Goal: Task Accomplishment & Management: Manage account settings

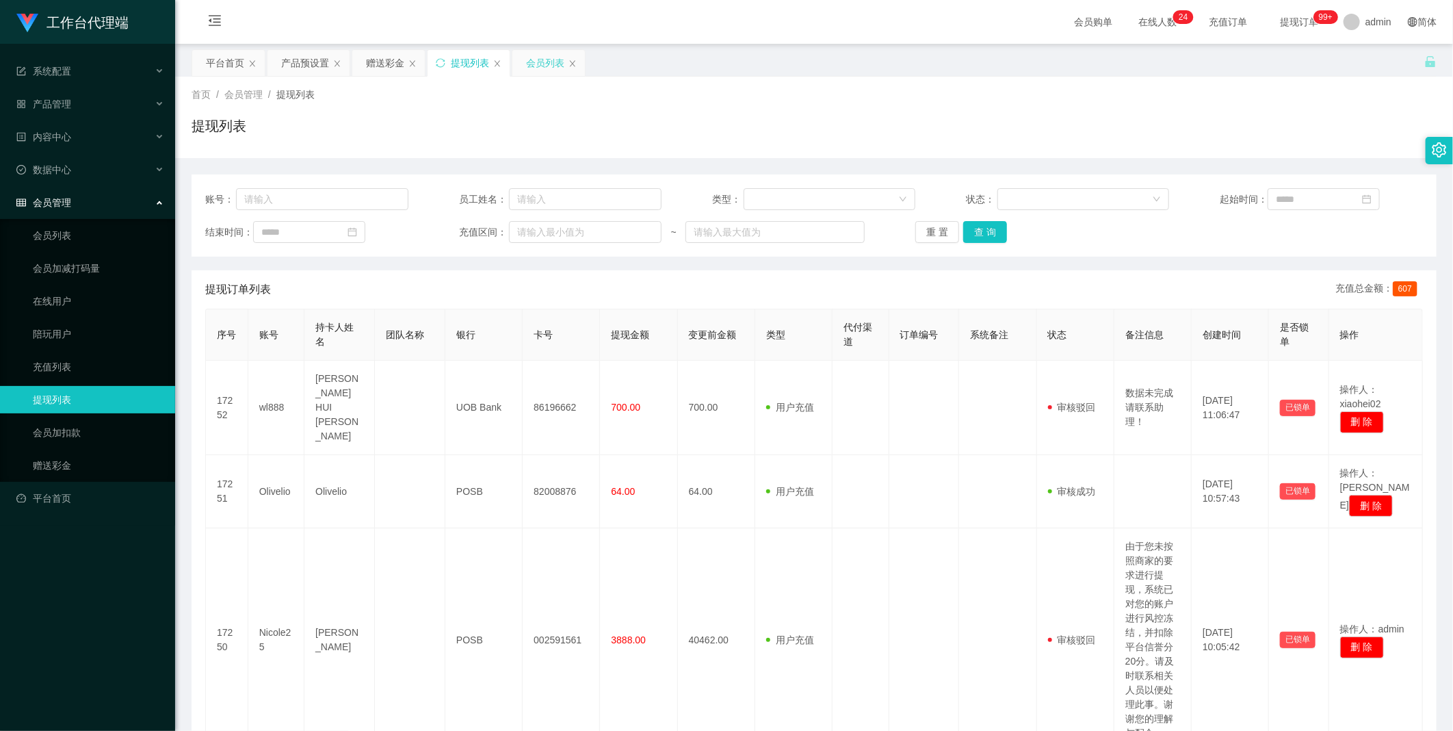
click at [523, 59] on div "会员列表" at bounding box center [548, 63] width 73 height 26
click at [536, 56] on div "会员列表" at bounding box center [545, 63] width 38 height 26
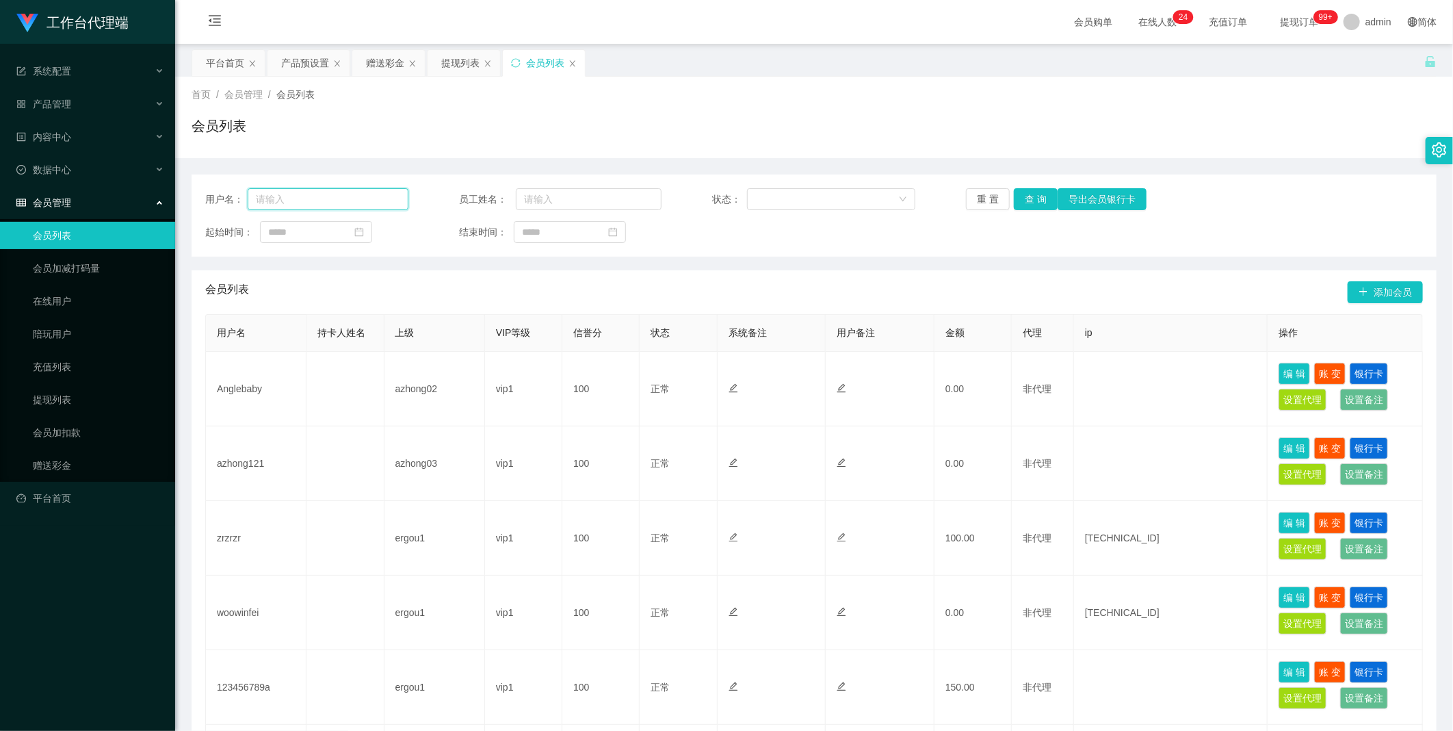
click at [330, 196] on input "text" at bounding box center [328, 199] width 161 height 22
paste input "huikin"
type input "huikin"
click at [1033, 200] on button "查 询" at bounding box center [1036, 199] width 44 height 22
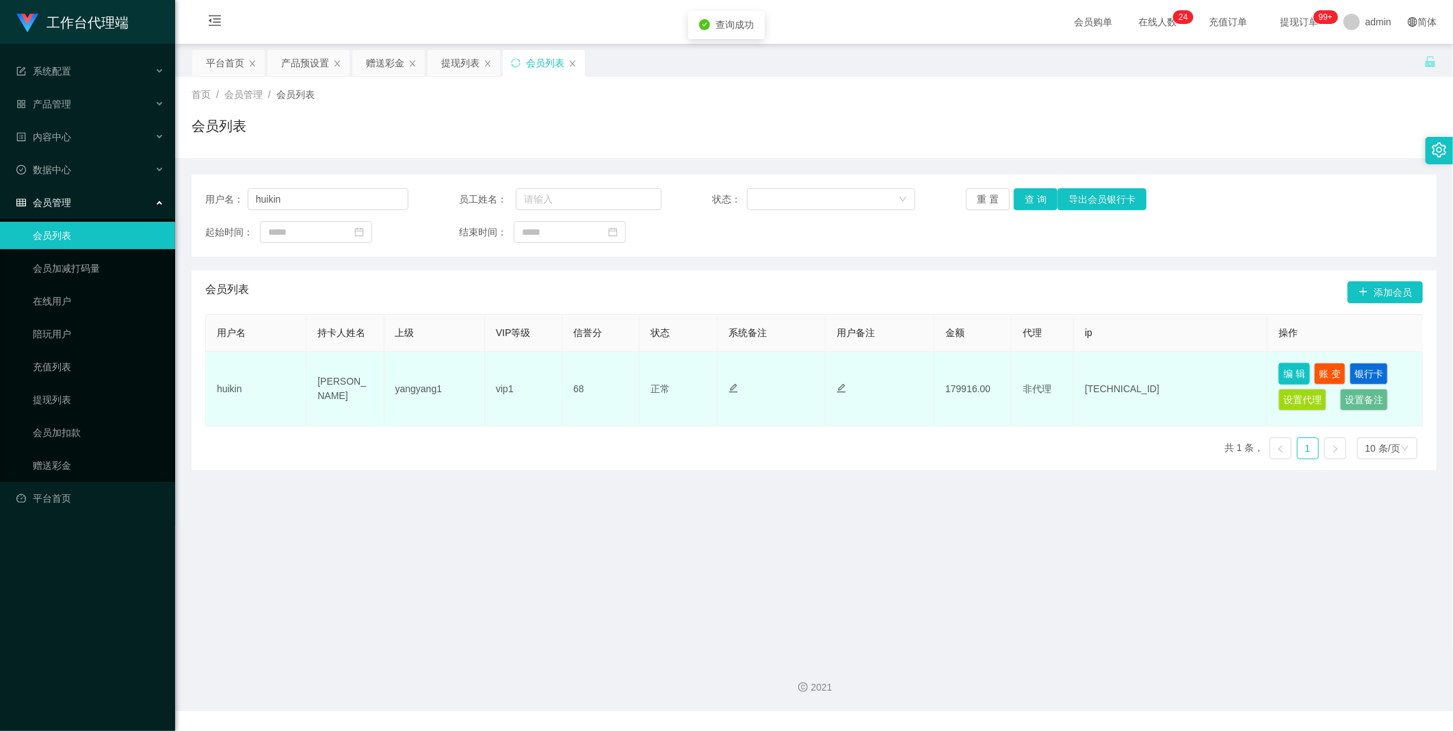
click at [1278, 370] on button "编 辑" at bounding box center [1293, 374] width 31 height 22
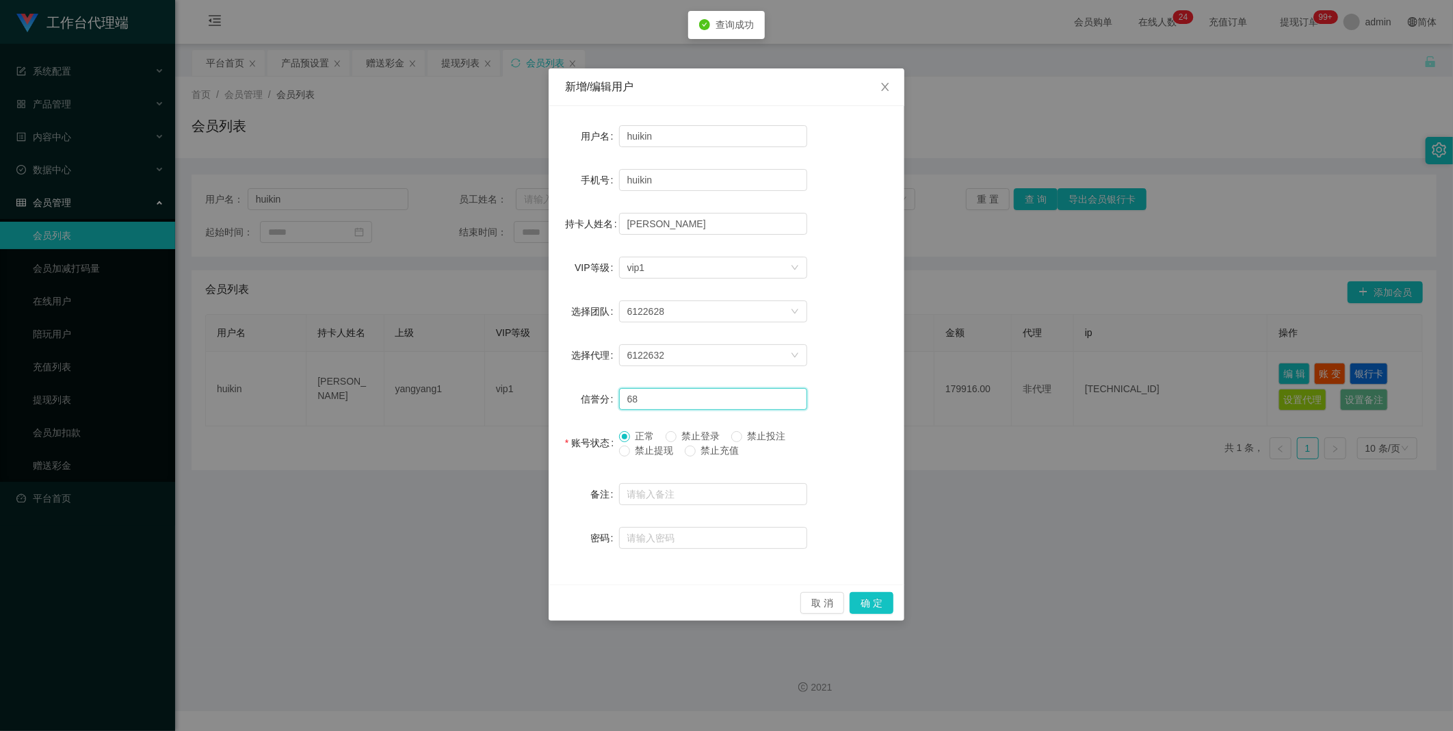
drag, startPoint x: 666, startPoint y: 402, endPoint x: 563, endPoint y: 400, distance: 103.3
click at [563, 400] on div "用户名 huikin 手机号 huikin 持卡人姓名 Tang Hui Kin VIP等级 选择VIP等级 vip1 选择团队 6122628 选择代理 6…" at bounding box center [727, 345] width 356 height 478
type input "80"
click at [871, 597] on button "确 定" at bounding box center [872, 603] width 44 height 22
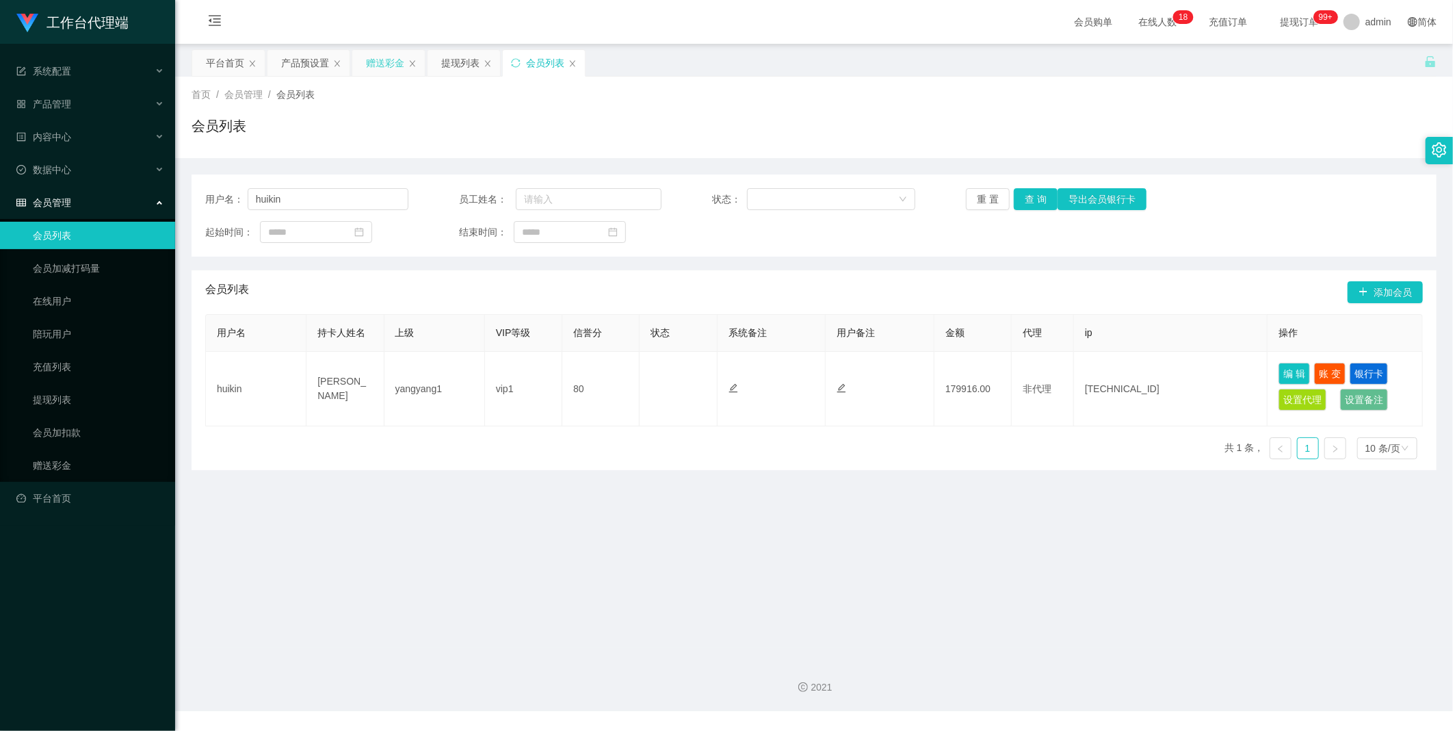
drag, startPoint x: 378, startPoint y: 56, endPoint x: 378, endPoint y: 65, distance: 8.9
click at [386, 55] on div "赠送彩金" at bounding box center [385, 63] width 38 height 26
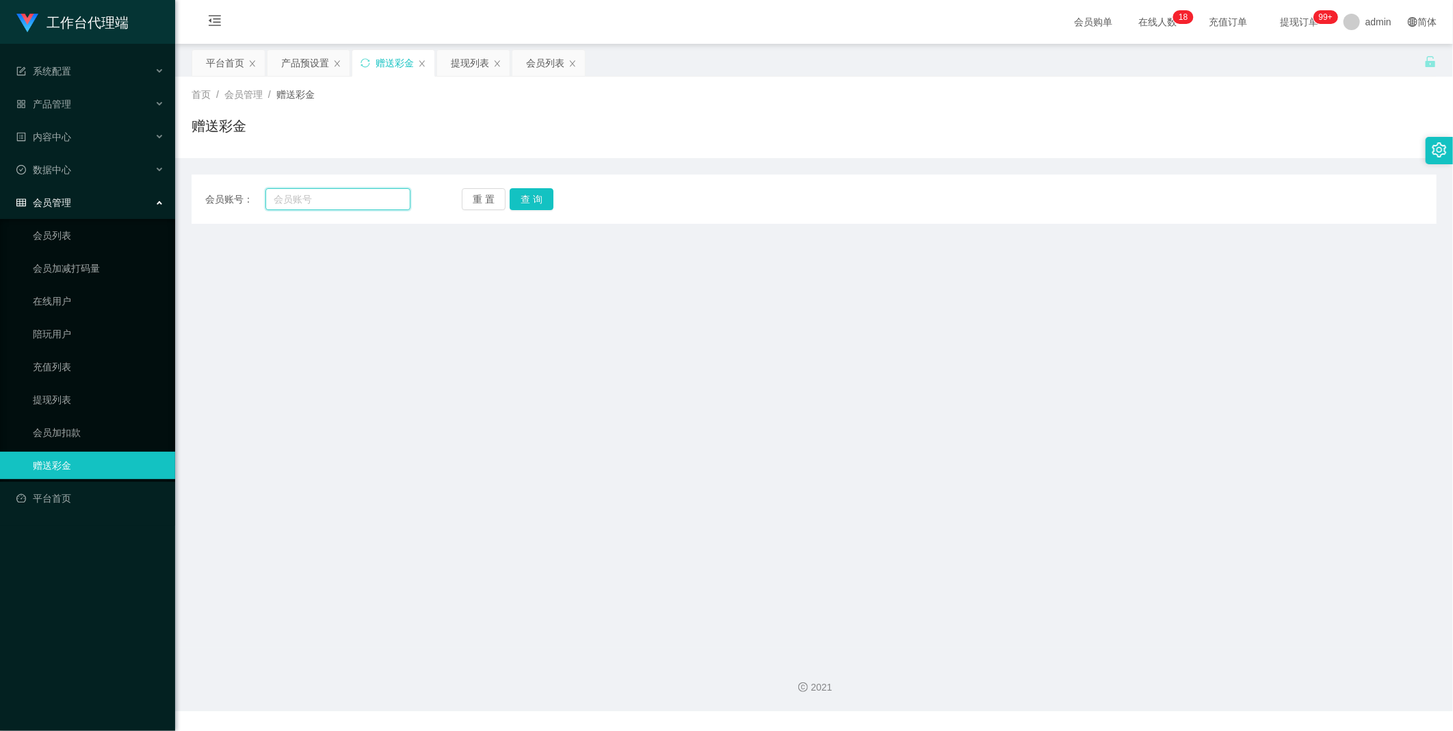
click at [316, 200] on input "text" at bounding box center [337, 199] width 145 height 22
paste input "Tan99027481"
type input "Tan99027481"
drag, startPoint x: 541, startPoint y: 186, endPoint x: 541, endPoint y: 194, distance: 7.5
click at [541, 186] on div "会员账号： Tan99027481 重 置 查 询 会员账号 会员姓名 账号余额 操作类型 彩金加款 彩金扣款 金额 确 定" at bounding box center [814, 198] width 1245 height 49
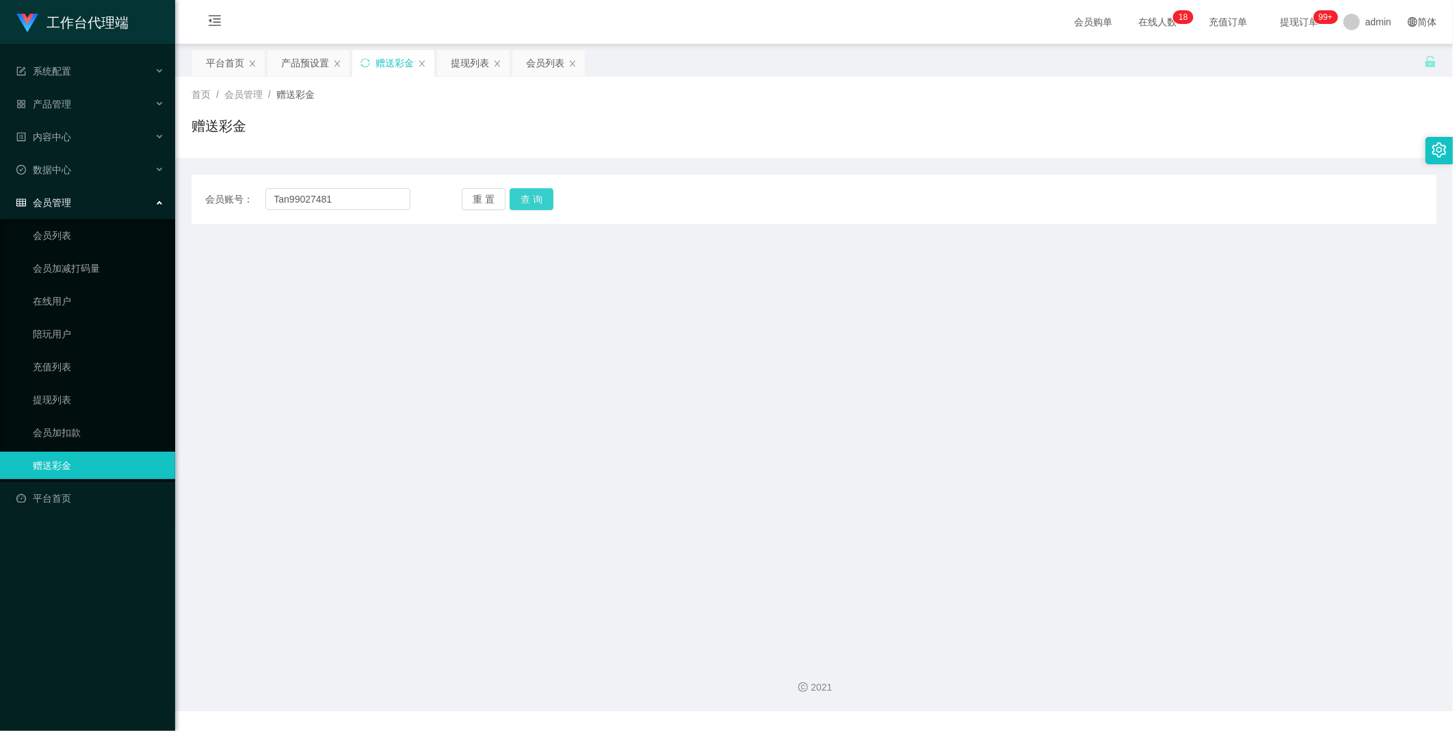
click at [542, 196] on button "查 询" at bounding box center [532, 199] width 44 height 22
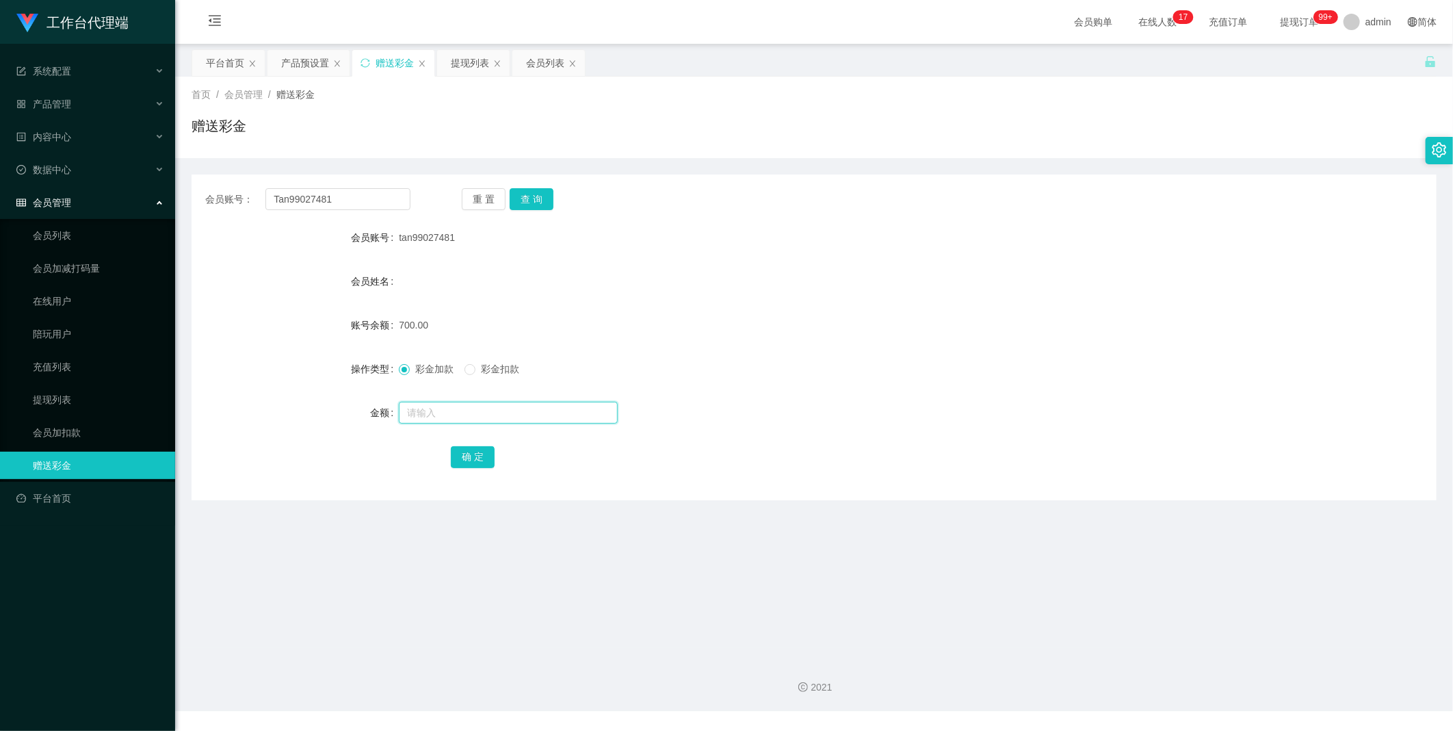
click at [454, 414] on input "text" at bounding box center [508, 413] width 219 height 22
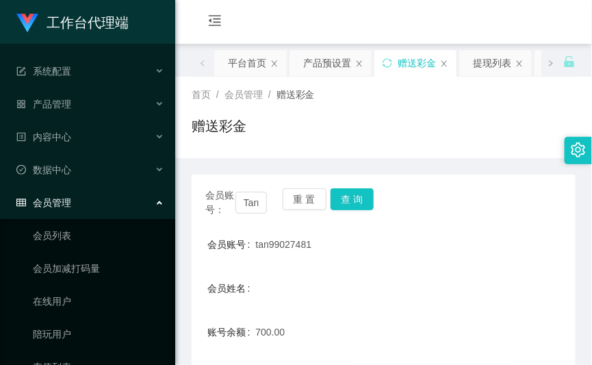
drag, startPoint x: 412, startPoint y: 226, endPoint x: 367, endPoint y: 173, distance: 69.5
click at [411, 224] on div "会员账号： Tan99027481 重 置 查 询 会员账号 tan99027481 会员姓名 账号余额 700.00 操作类型 彩金加款 彩金扣款 金额 确…" at bounding box center [384, 340] width 384 height 332
click at [253, 196] on input "Tan99027481" at bounding box center [250, 203] width 31 height 22
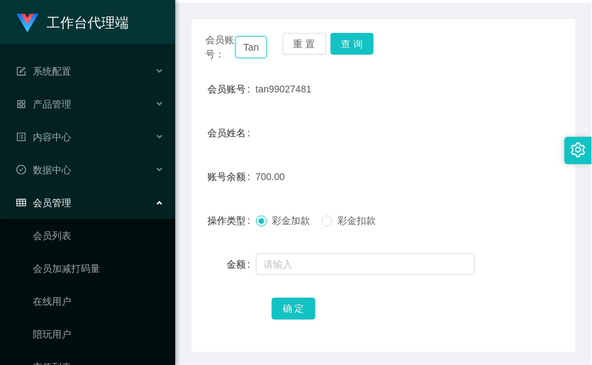
scroll to position [345, 0]
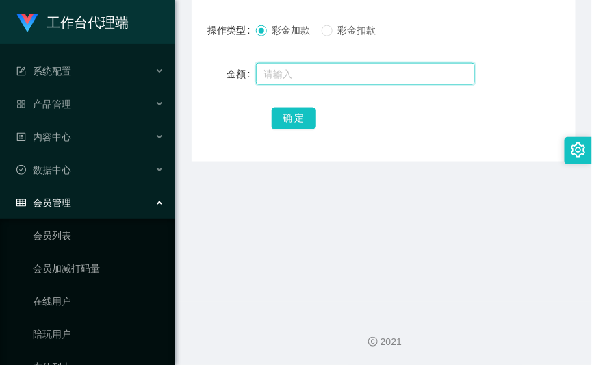
click at [311, 80] on input "text" at bounding box center [365, 74] width 219 height 22
type input "2000"
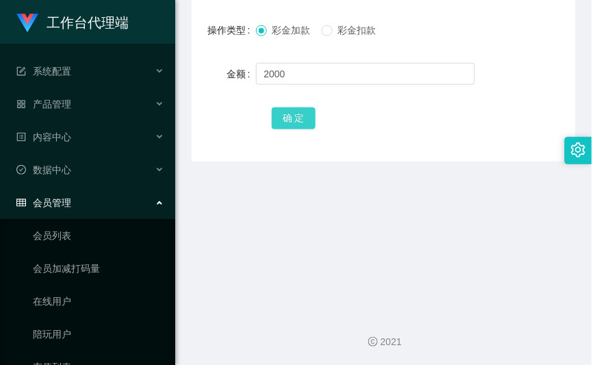
click at [303, 111] on button "确 定" at bounding box center [294, 118] width 44 height 22
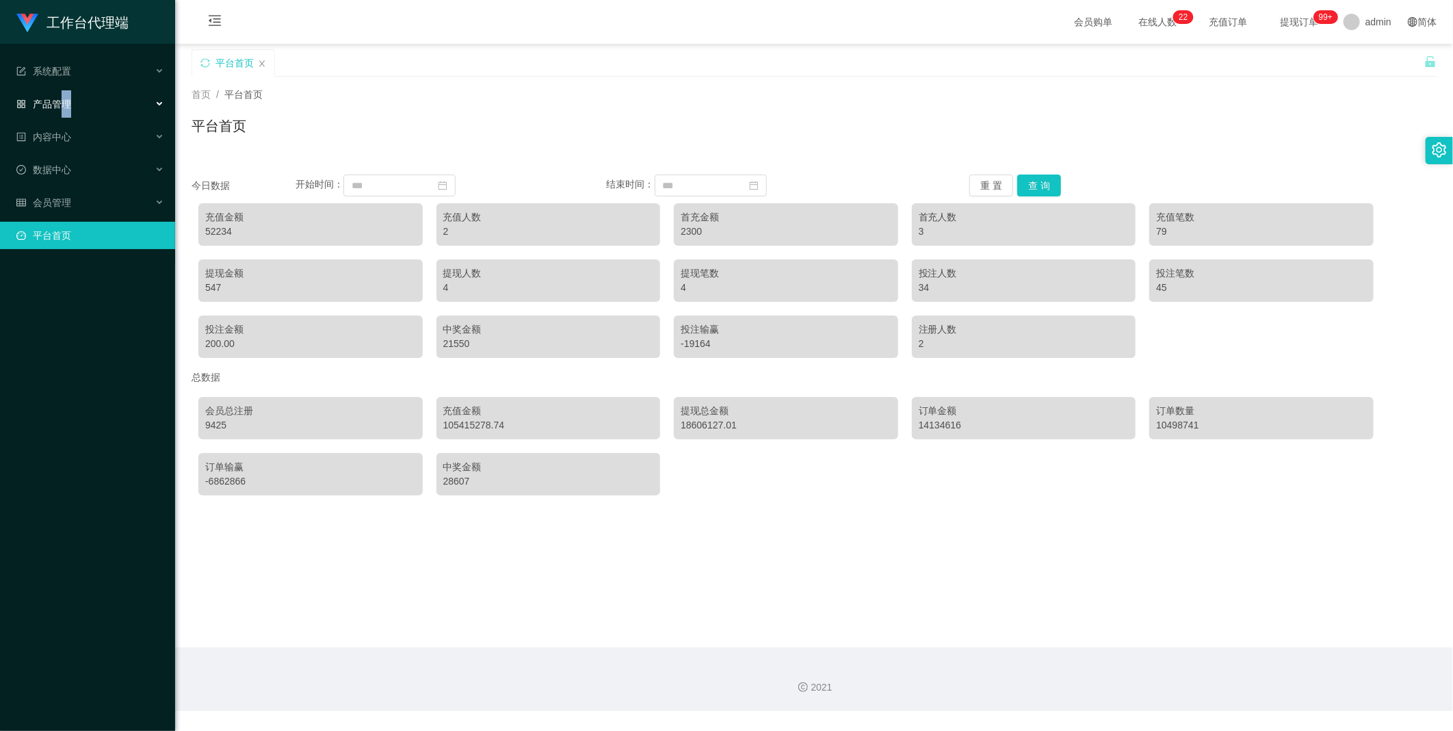
click at [69, 104] on span "产品管理" at bounding box center [43, 104] width 55 height 11
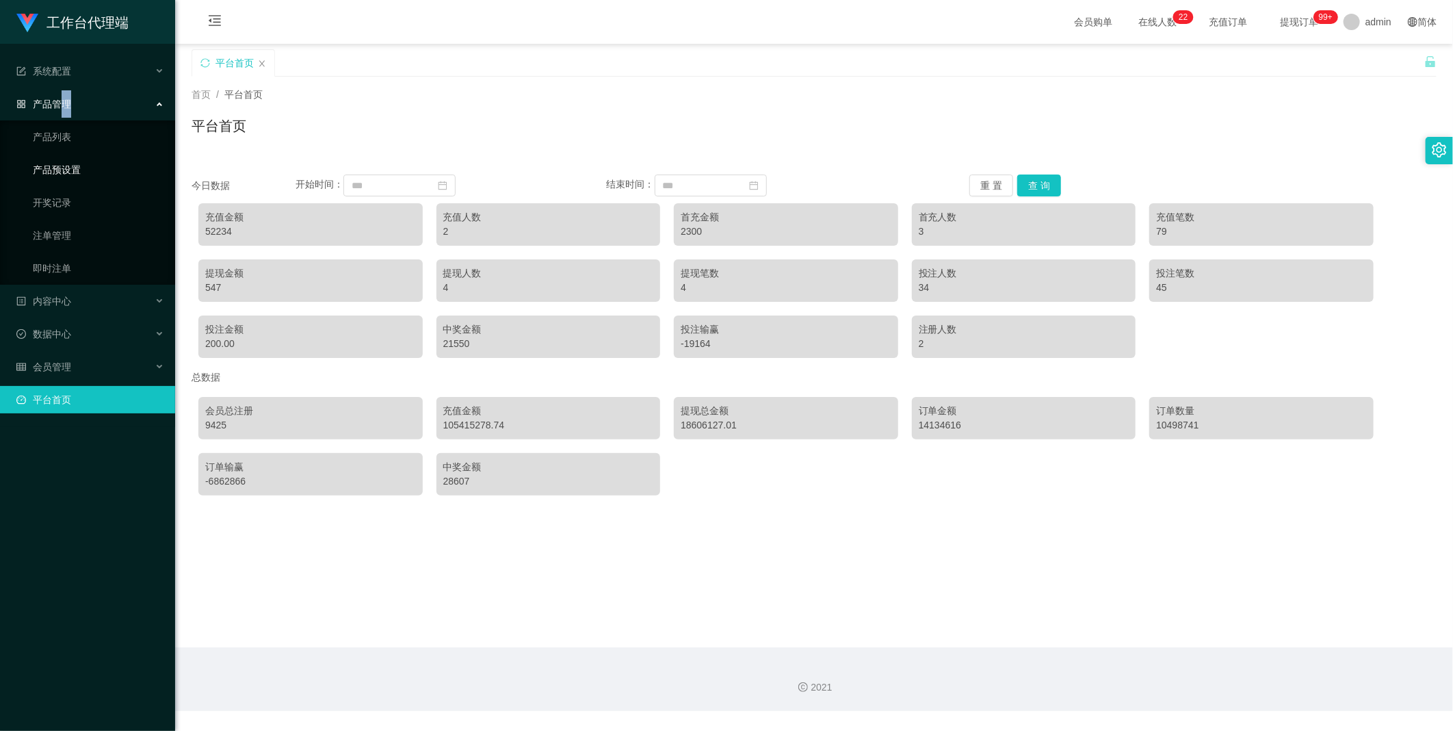
drag, startPoint x: 69, startPoint y: 105, endPoint x: 49, endPoint y: 168, distance: 66.0
click at [49, 168] on link "产品预设置" at bounding box center [98, 169] width 131 height 27
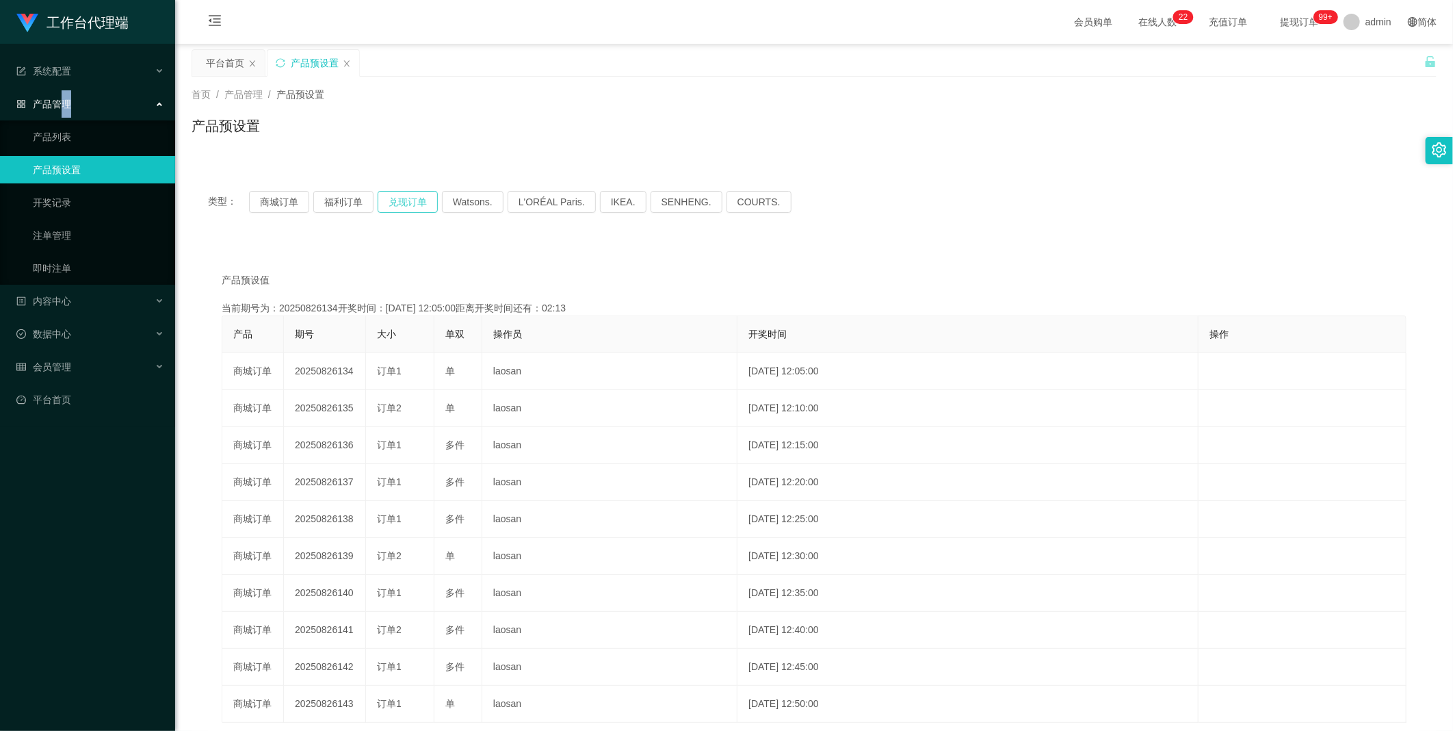
click at [415, 194] on button "兑现订单" at bounding box center [408, 202] width 60 height 22
